Goal: Task Accomplishment & Management: Manage account settings

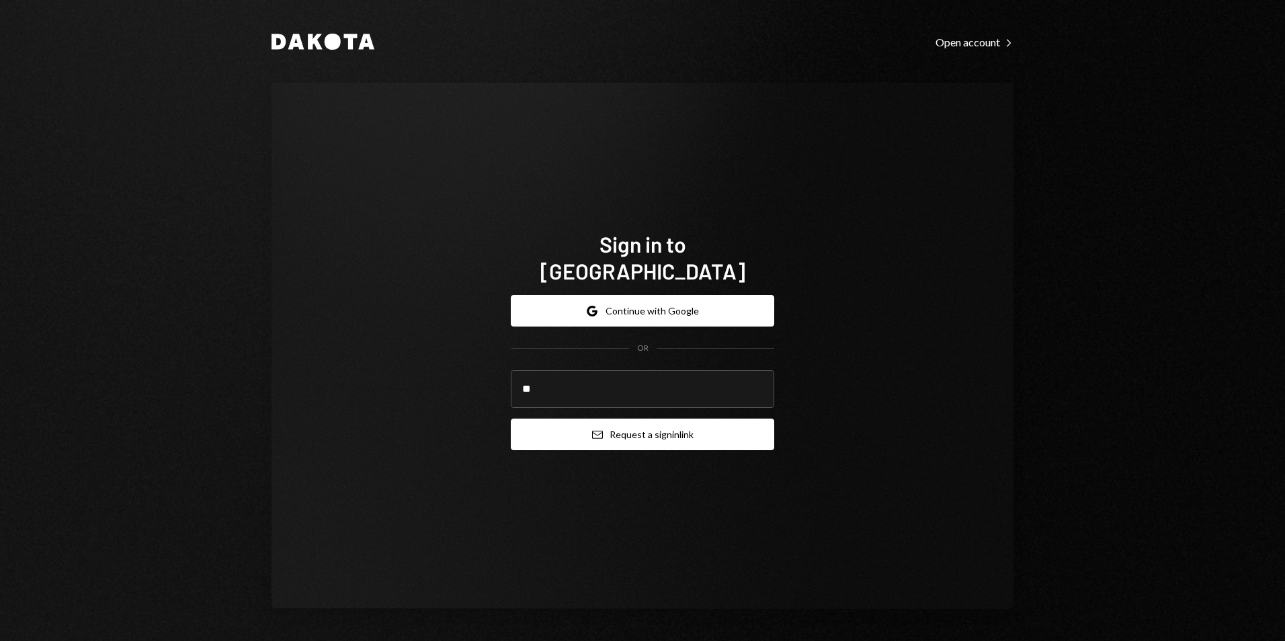
type input "**********"
click at [649, 427] on button "Email Request a sign in link" at bounding box center [642, 435] width 263 height 32
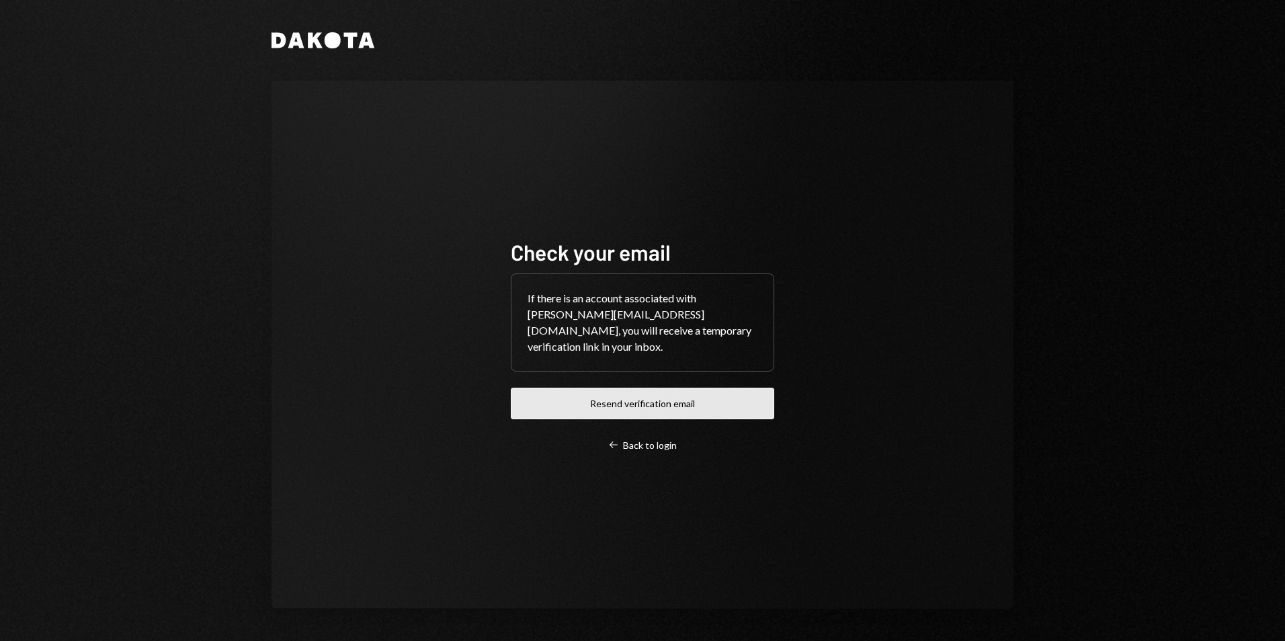
click at [637, 394] on button "Resend verification email" at bounding box center [642, 404] width 263 height 32
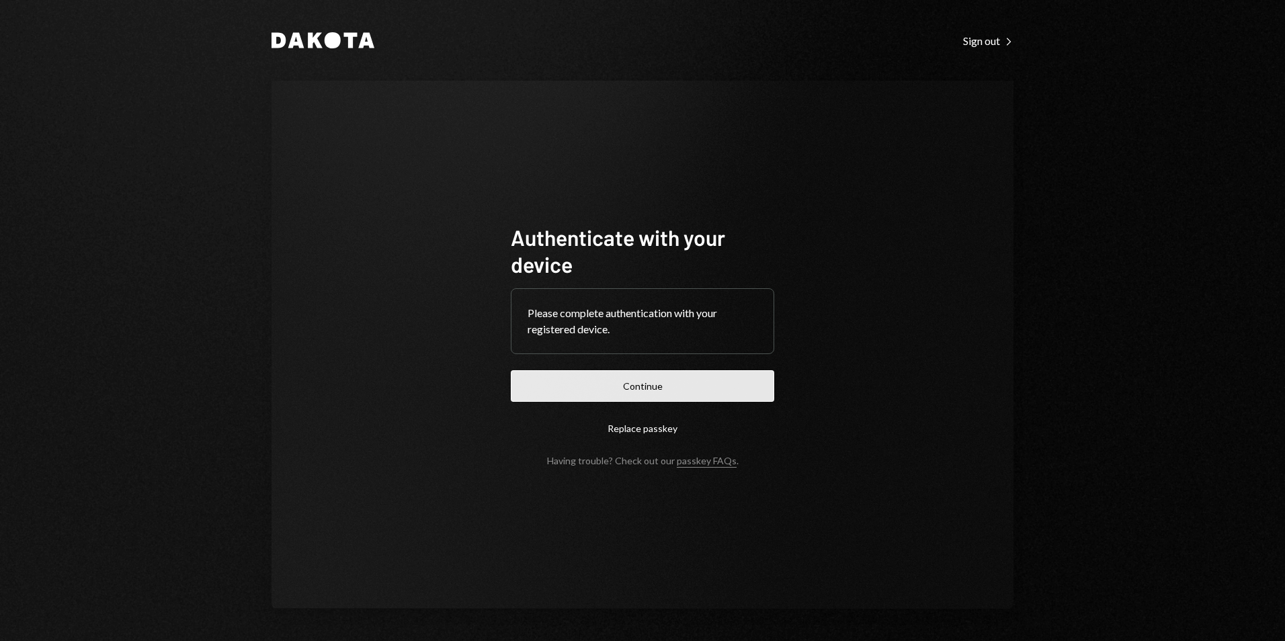
click at [648, 381] on button "Continue" at bounding box center [642, 386] width 263 height 32
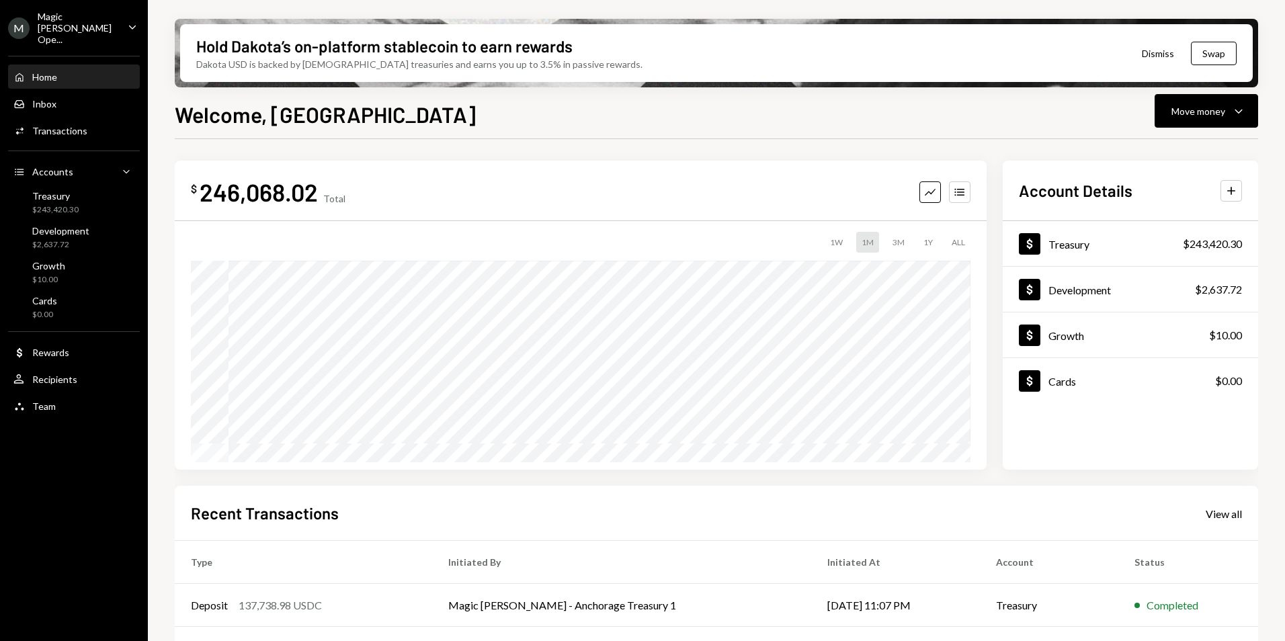
click at [50, 26] on div "Magic [PERSON_NAME] Ope..." at bounding box center [77, 28] width 79 height 34
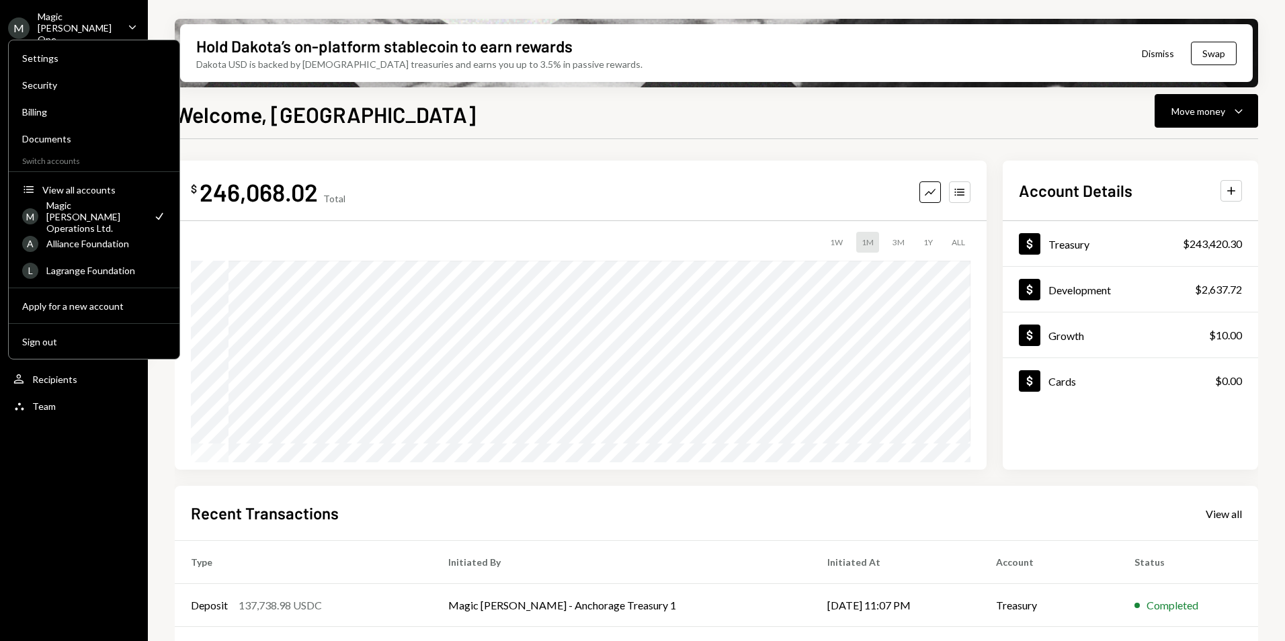
click at [92, 22] on div "Magic [PERSON_NAME] Ope..." at bounding box center [77, 28] width 79 height 34
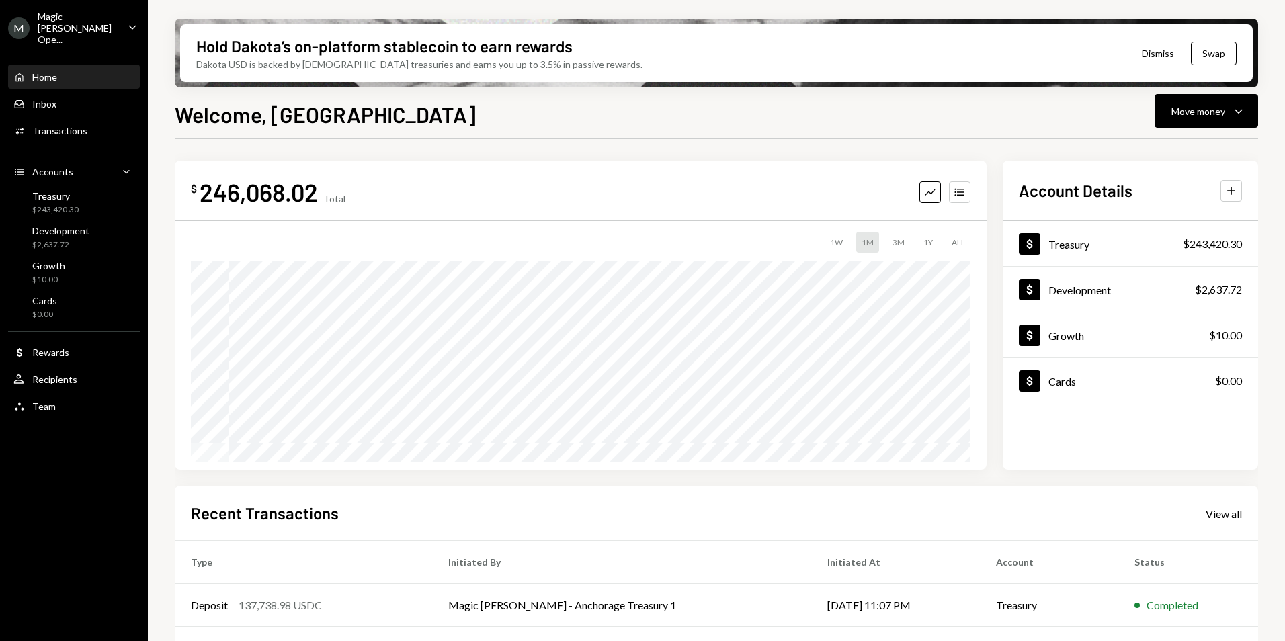
click at [111, 19] on div "Magic [PERSON_NAME] Ope..." at bounding box center [77, 28] width 79 height 34
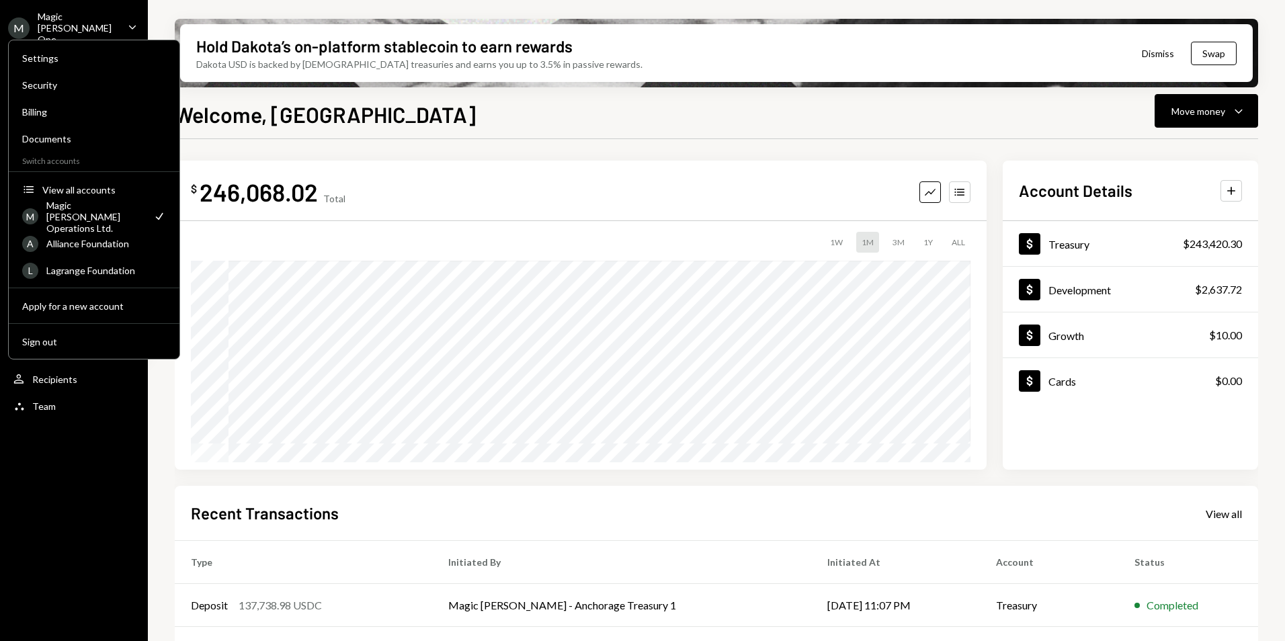
click at [75, 477] on div "M Magic Newton Ope... Caret Down Home Home Inbox Inbox Activities Transactions …" at bounding box center [74, 320] width 148 height 641
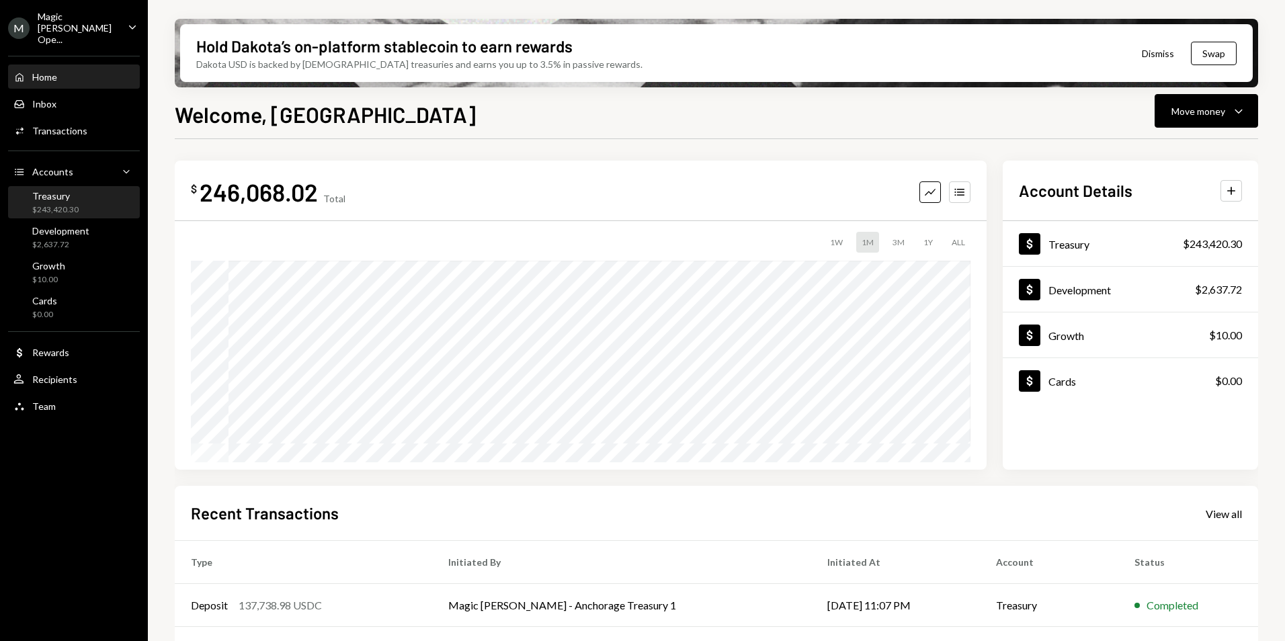
click at [76, 206] on div "Treasury $243,420.30" at bounding box center [73, 202] width 121 height 31
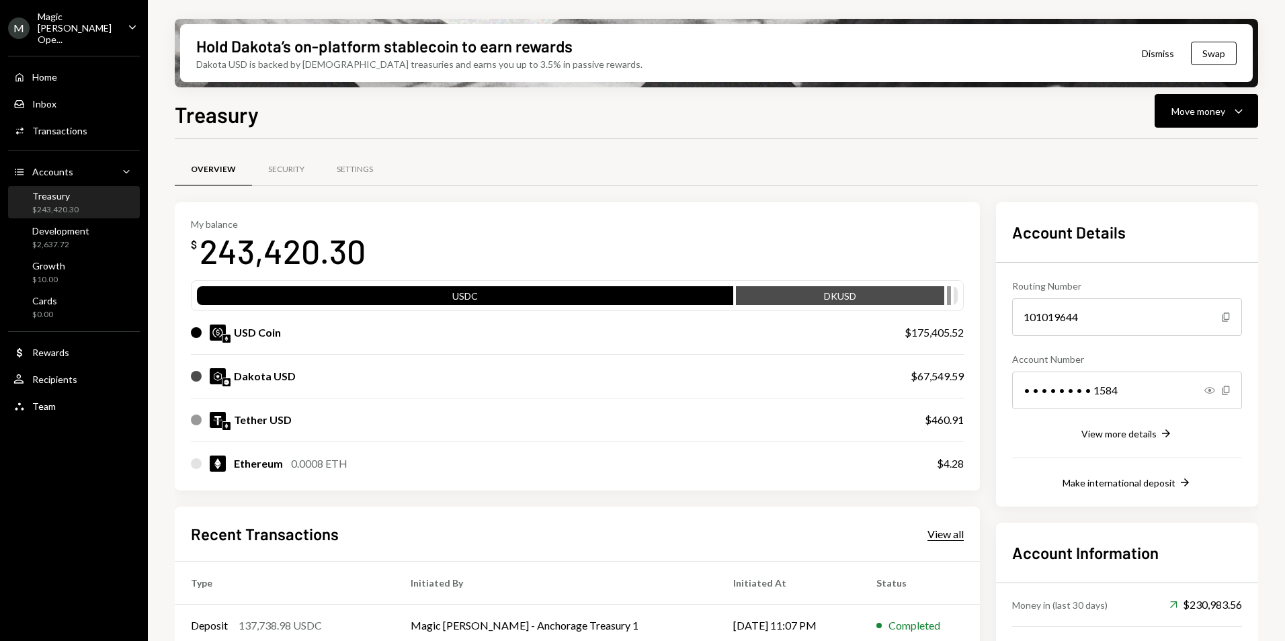
click at [941, 536] on div "View all" at bounding box center [945, 533] width 36 height 13
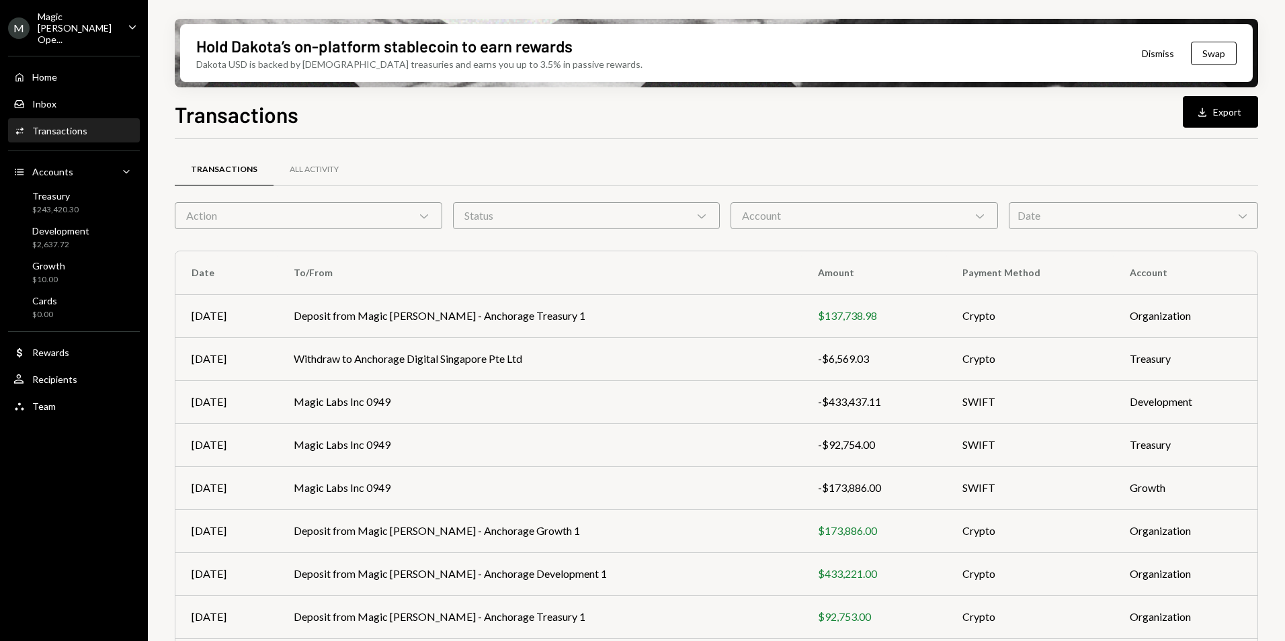
click at [1224, 128] on div "Transactions Download Export Transactions All Activity Action Chevron Down Stat…" at bounding box center [716, 409] width 1083 height 622
click at [1225, 119] on button "Download Export" at bounding box center [1219, 112] width 75 height 32
